Goal: Information Seeking & Learning: Learn about a topic

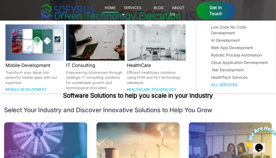
click at [142, 9] on link "Services 🞃" at bounding box center [131, 10] width 19 height 13
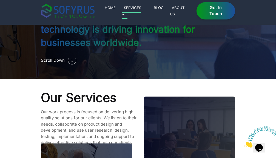
scroll to position [451, 0]
